Goal: Transaction & Acquisition: Purchase product/service

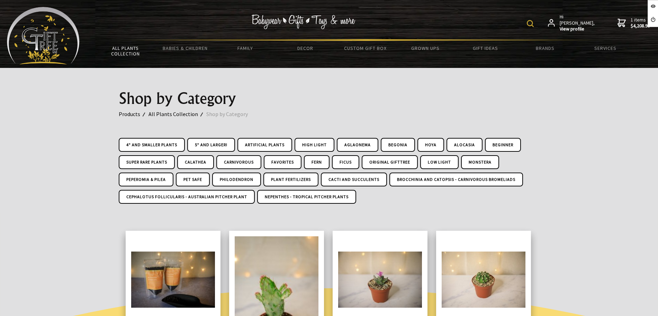
scroll to position [87, 0]
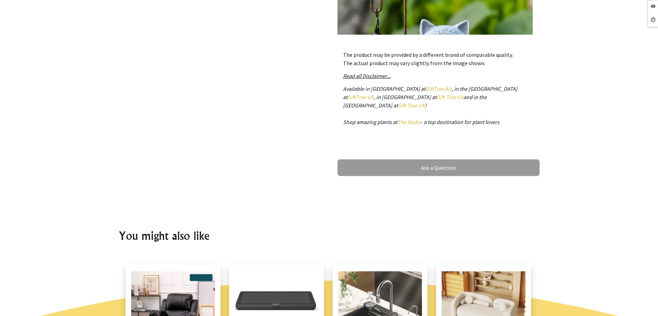
scroll to position [260, 0]
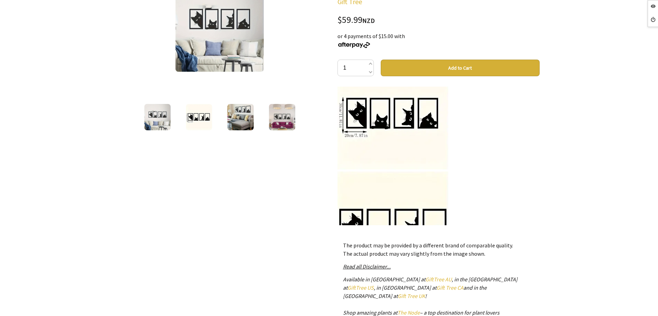
scroll to position [1385, 0]
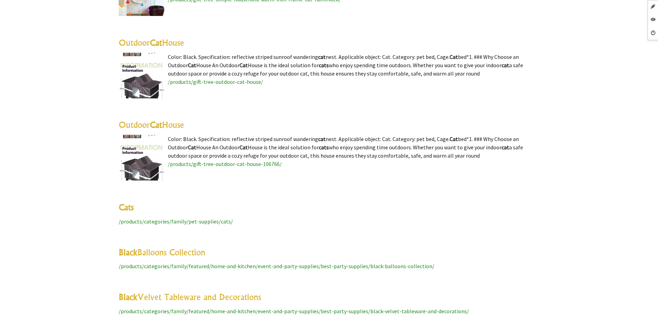
scroll to position [2208, 0]
